Goal: Transaction & Acquisition: Obtain resource

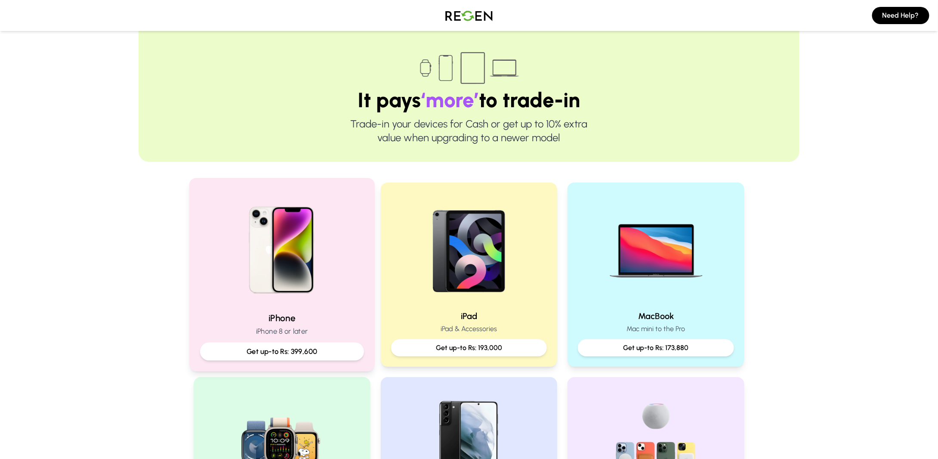
scroll to position [43, 0]
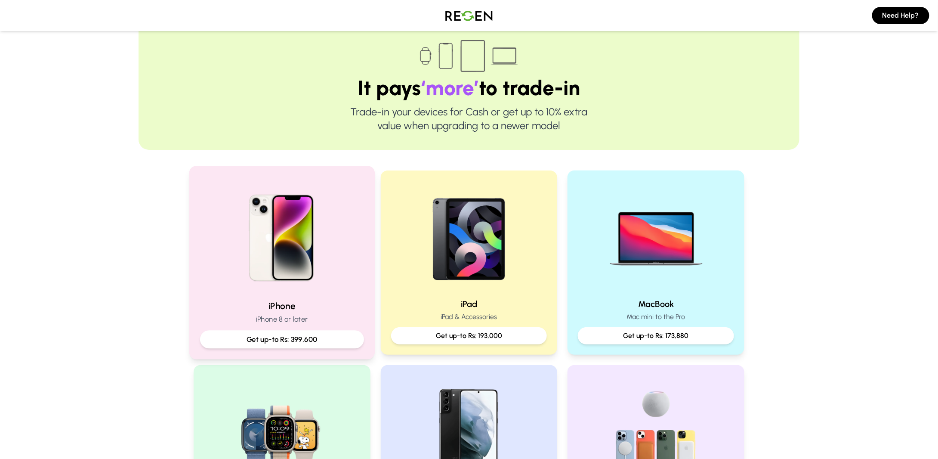
click at [295, 332] on div "Get up-to Rs: 399,600" at bounding box center [282, 339] width 164 height 18
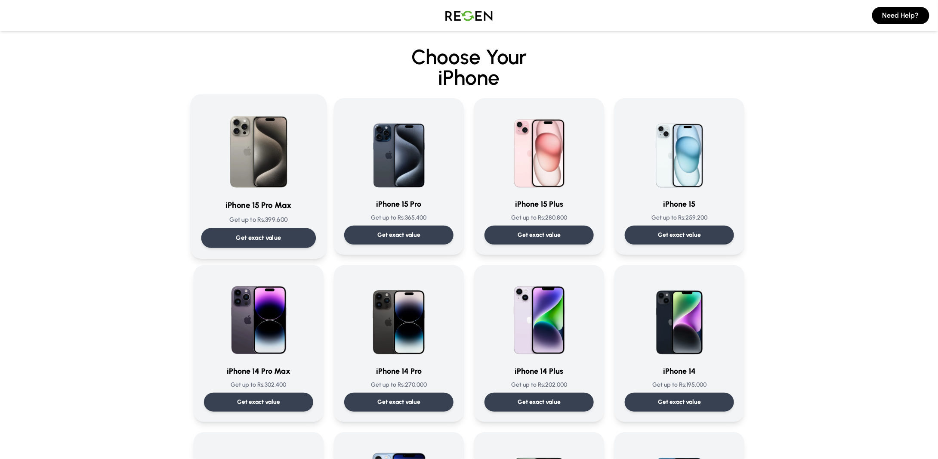
click at [291, 234] on div "Get exact value" at bounding box center [258, 238] width 115 height 20
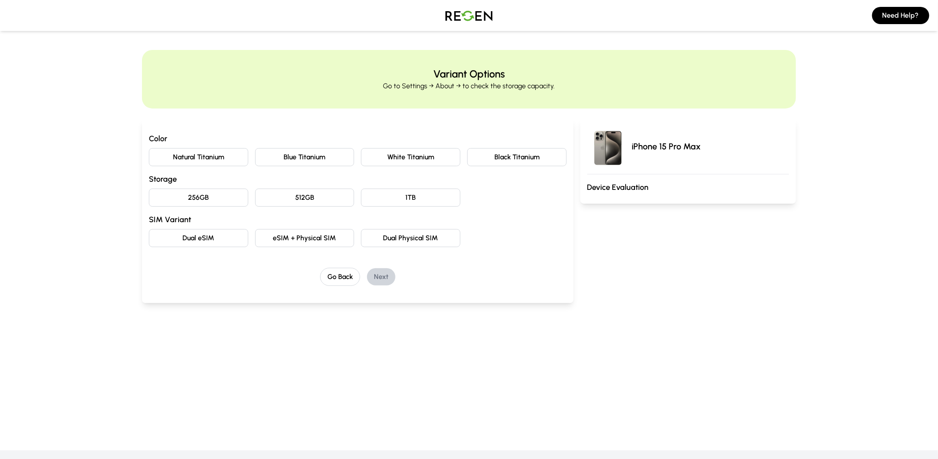
click at [214, 191] on button "256GB" at bounding box center [198, 197] width 99 height 18
click at [324, 162] on button "Blue Titanium" at bounding box center [304, 157] width 99 height 18
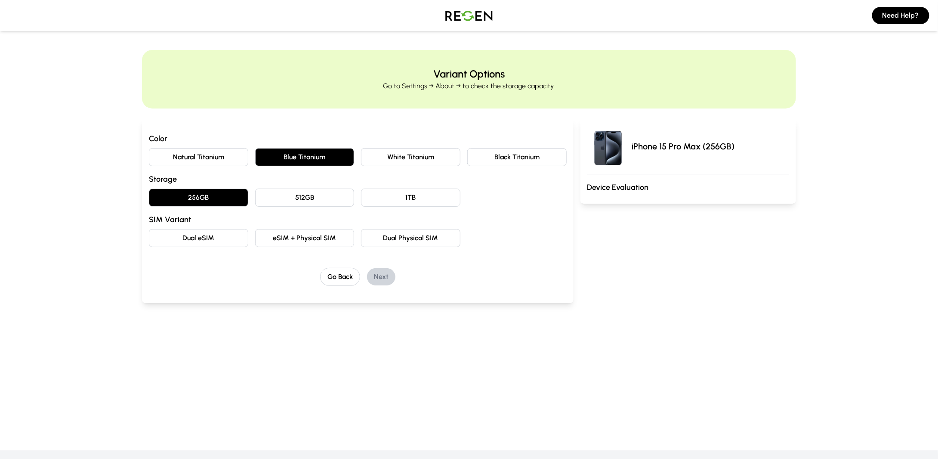
click at [213, 233] on button "Dual eSIM" at bounding box center [198, 238] width 99 height 18
click at [382, 277] on button "Next" at bounding box center [381, 276] width 28 height 17
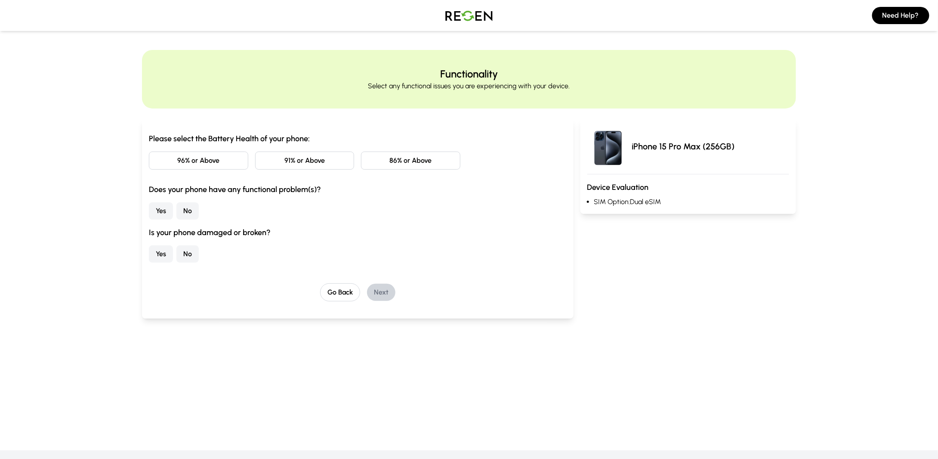
click at [203, 150] on div "Please select the Battery Health of your phone: 96% or Above 91% or Above 86% o…" at bounding box center [358, 198] width 418 height 130
click at [213, 165] on button "96% or Above" at bounding box center [198, 160] width 99 height 18
click at [193, 209] on button "No" at bounding box center [187, 210] width 22 height 17
click at [188, 251] on button "No" at bounding box center [187, 253] width 22 height 17
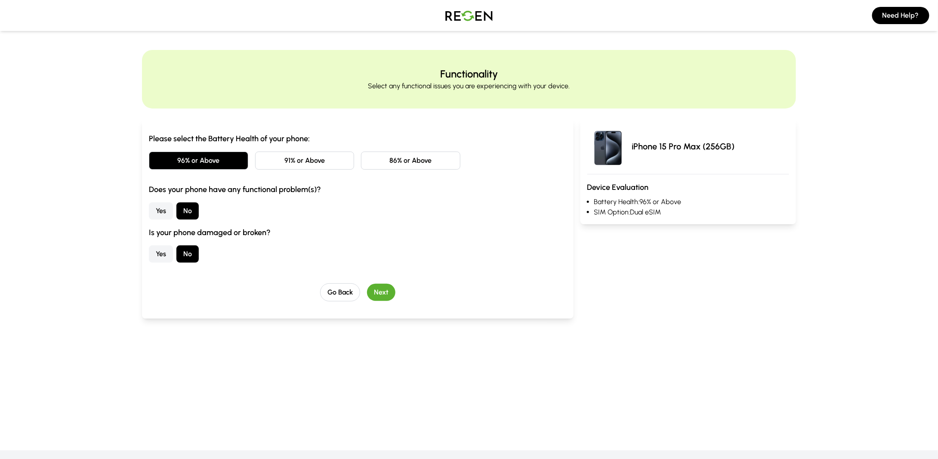
click at [383, 294] on button "Next" at bounding box center [381, 292] width 28 height 17
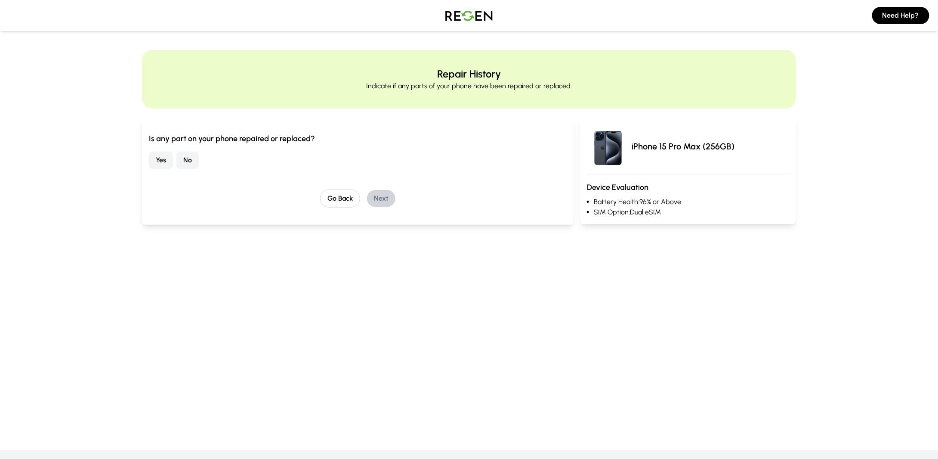
click at [192, 164] on button "No" at bounding box center [187, 159] width 22 height 17
click at [386, 199] on button "Next" at bounding box center [381, 198] width 28 height 17
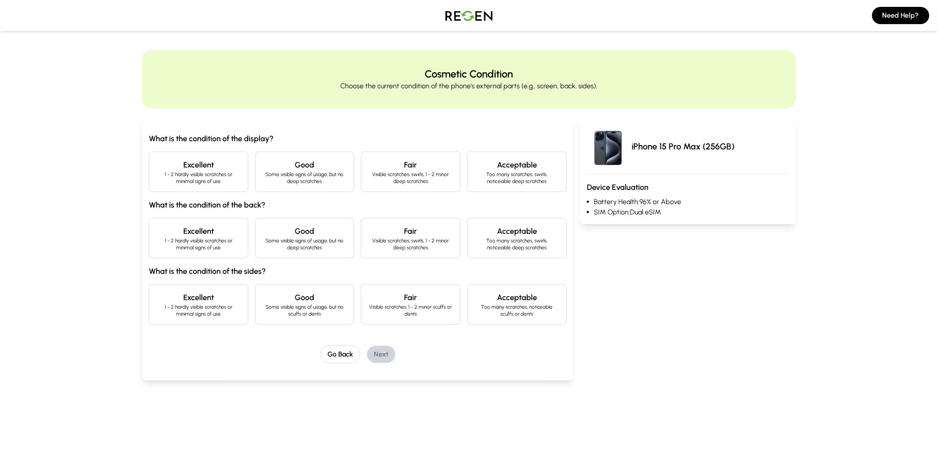
click at [210, 184] on p "1 - 2 hardly visible scratches or minimal signs of use" at bounding box center [198, 178] width 85 height 14
click at [212, 230] on h4 "Excellent" at bounding box center [198, 231] width 85 height 12
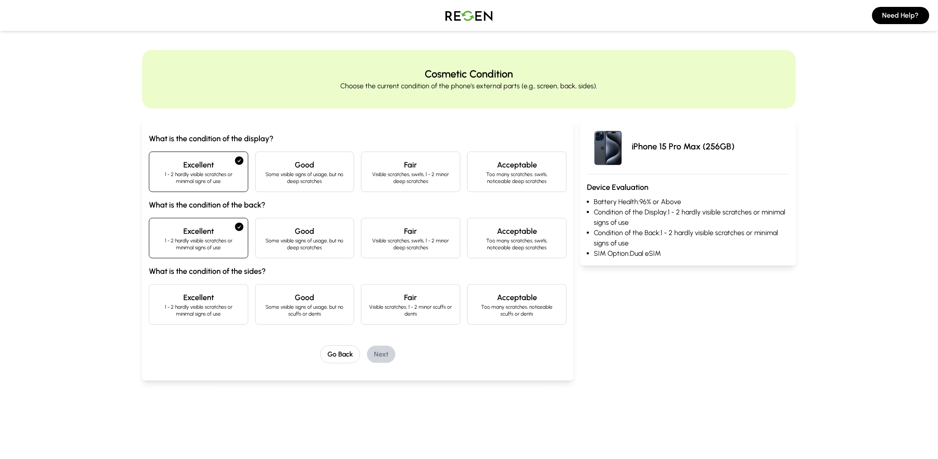
click at [228, 306] on p "1 - 2 hardly visible scratches or minimal signs of use" at bounding box center [198, 310] width 85 height 14
click at [381, 358] on button "Next" at bounding box center [381, 354] width 28 height 17
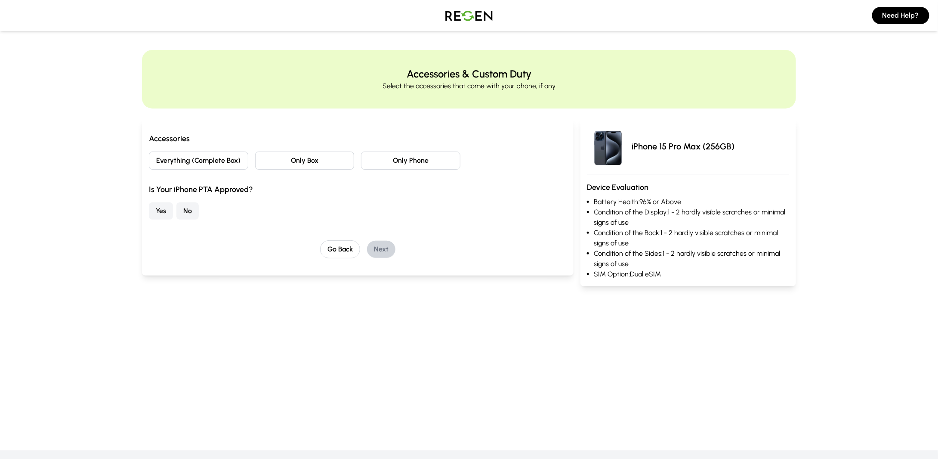
click at [205, 162] on button "Everything (Complete Box)" at bounding box center [198, 160] width 99 height 18
click at [181, 204] on button "No" at bounding box center [187, 210] width 22 height 17
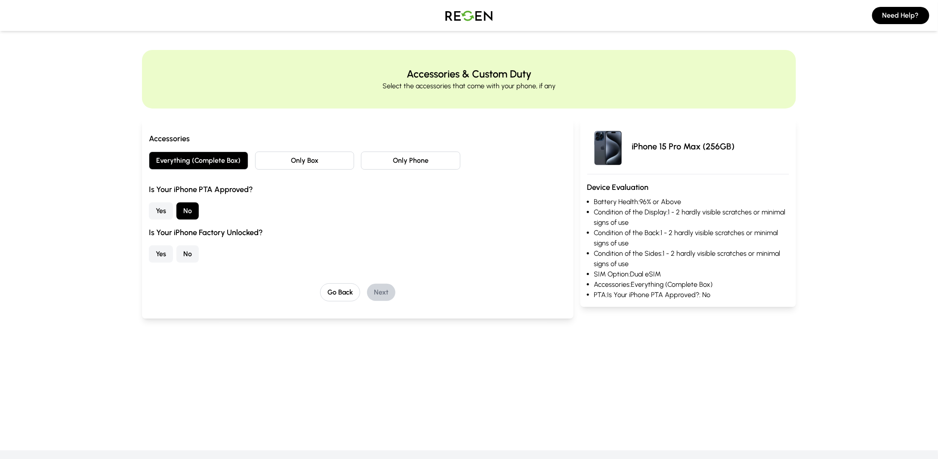
drag, startPoint x: 188, startPoint y: 253, endPoint x: 241, endPoint y: 259, distance: 52.8
click at [188, 251] on button "No" at bounding box center [187, 253] width 22 height 17
click at [386, 291] on button "Next" at bounding box center [381, 292] width 28 height 17
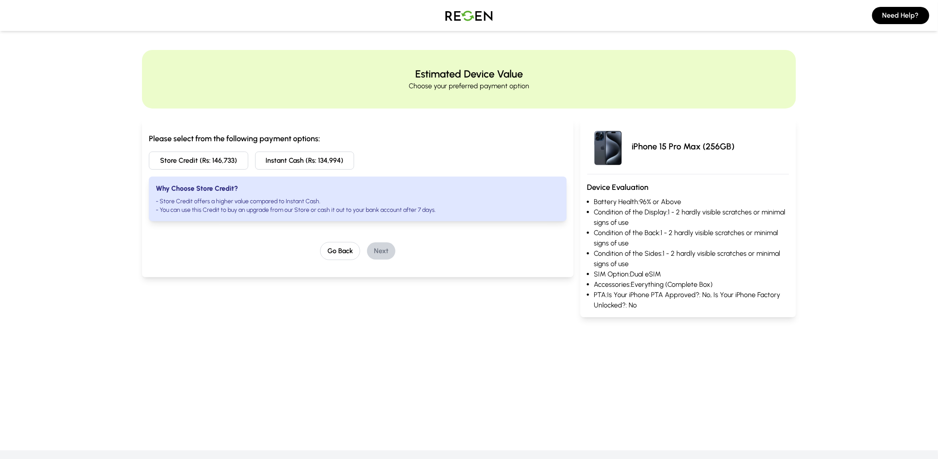
click at [472, 8] on img at bounding box center [469, 15] width 60 height 24
